Goal: Entertainment & Leisure: Consume media (video, audio)

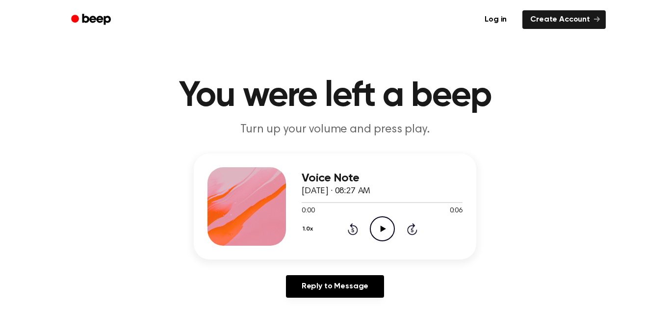
click at [383, 234] on icon "Play Audio" at bounding box center [382, 228] width 25 height 25
click at [380, 219] on icon "Play Audio" at bounding box center [382, 228] width 25 height 25
click at [378, 223] on icon "Play Audio" at bounding box center [382, 228] width 25 height 25
click at [304, 204] on div at bounding box center [382, 202] width 161 height 8
click at [303, 204] on span at bounding box center [300, 203] width 8 height 8
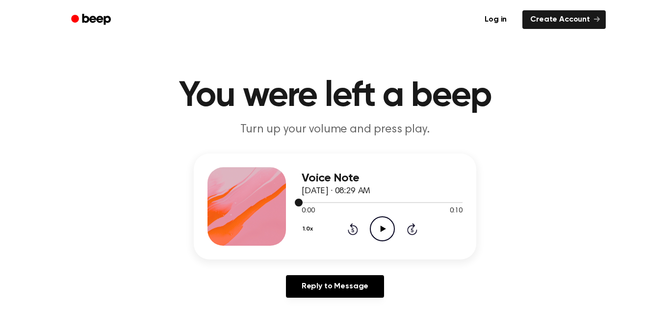
click at [300, 202] on span at bounding box center [299, 203] width 8 height 8
click at [385, 225] on icon "Play Audio" at bounding box center [382, 228] width 25 height 25
click at [387, 235] on icon "Play Audio" at bounding box center [382, 228] width 25 height 25
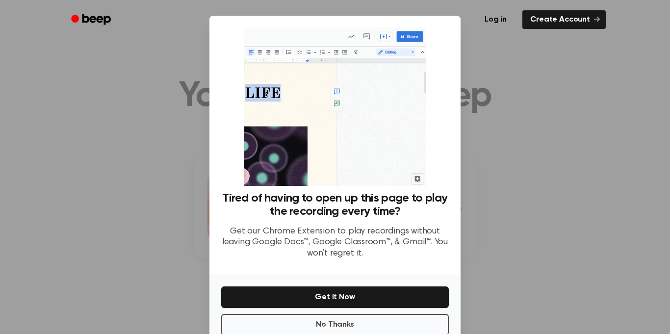
click at [504, 246] on div at bounding box center [335, 167] width 670 height 334
click at [409, 319] on button "No Thanks" at bounding box center [335, 325] width 228 height 22
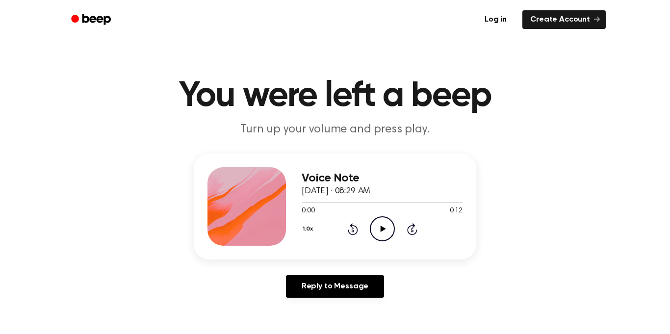
click at [381, 227] on icon at bounding box center [382, 229] width 5 height 6
